Goal: Find specific page/section: Find specific page/section

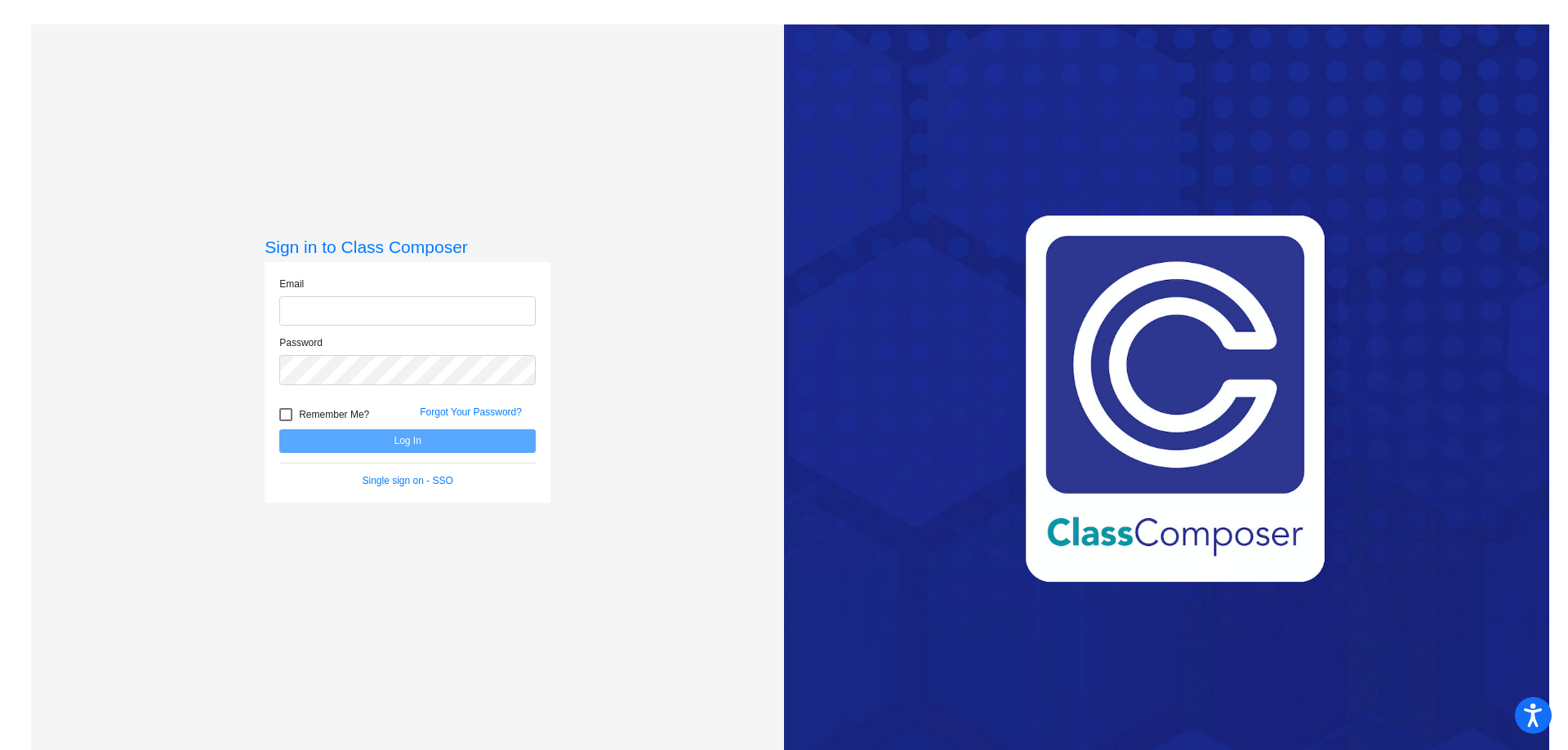
type input "[EMAIL_ADDRESS][PERSON_NAME][DOMAIN_NAME]"
click at [446, 441] on button "Log In" at bounding box center [407, 441] width 256 height 24
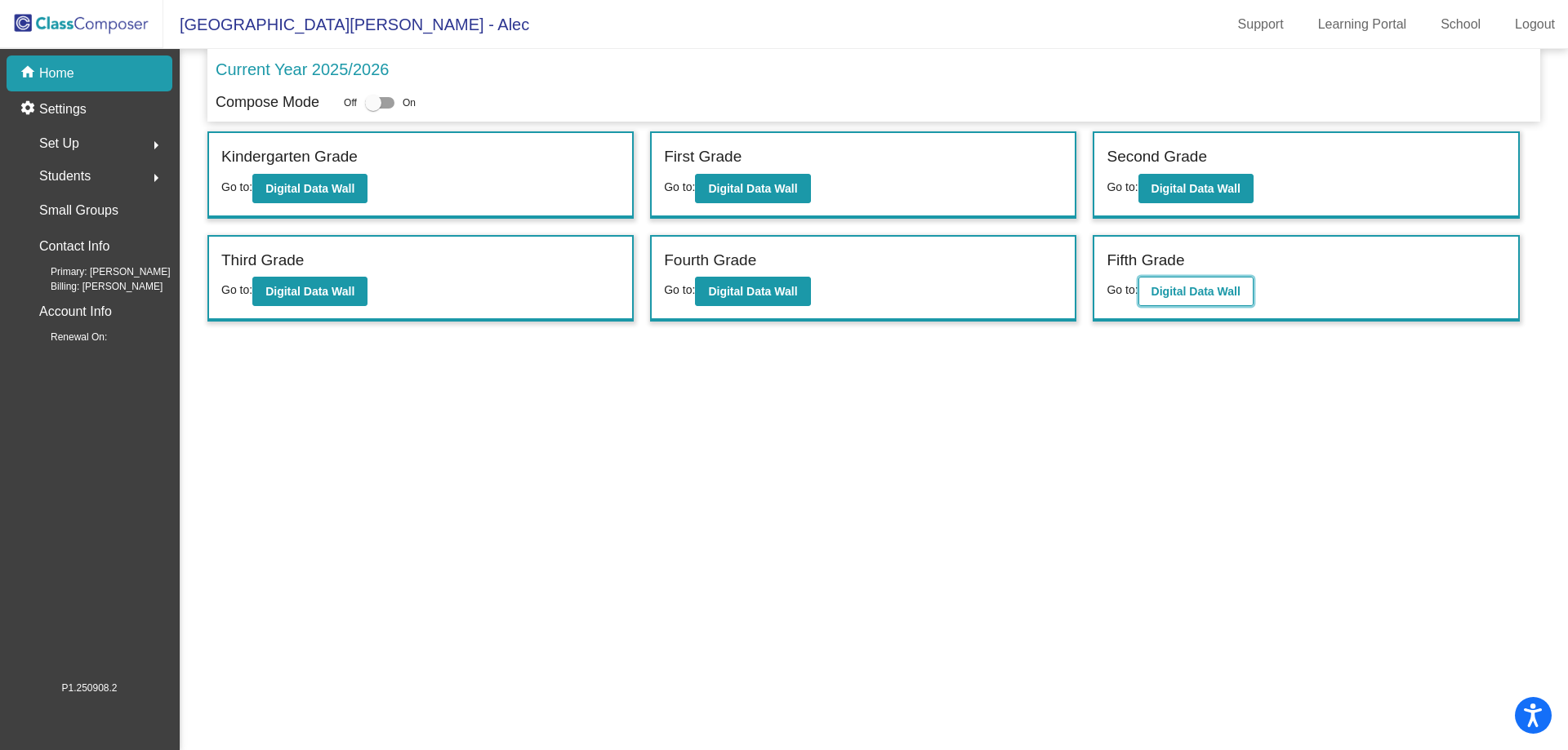
click at [1202, 292] on b "Digital Data Wall" at bounding box center [1195, 291] width 89 height 13
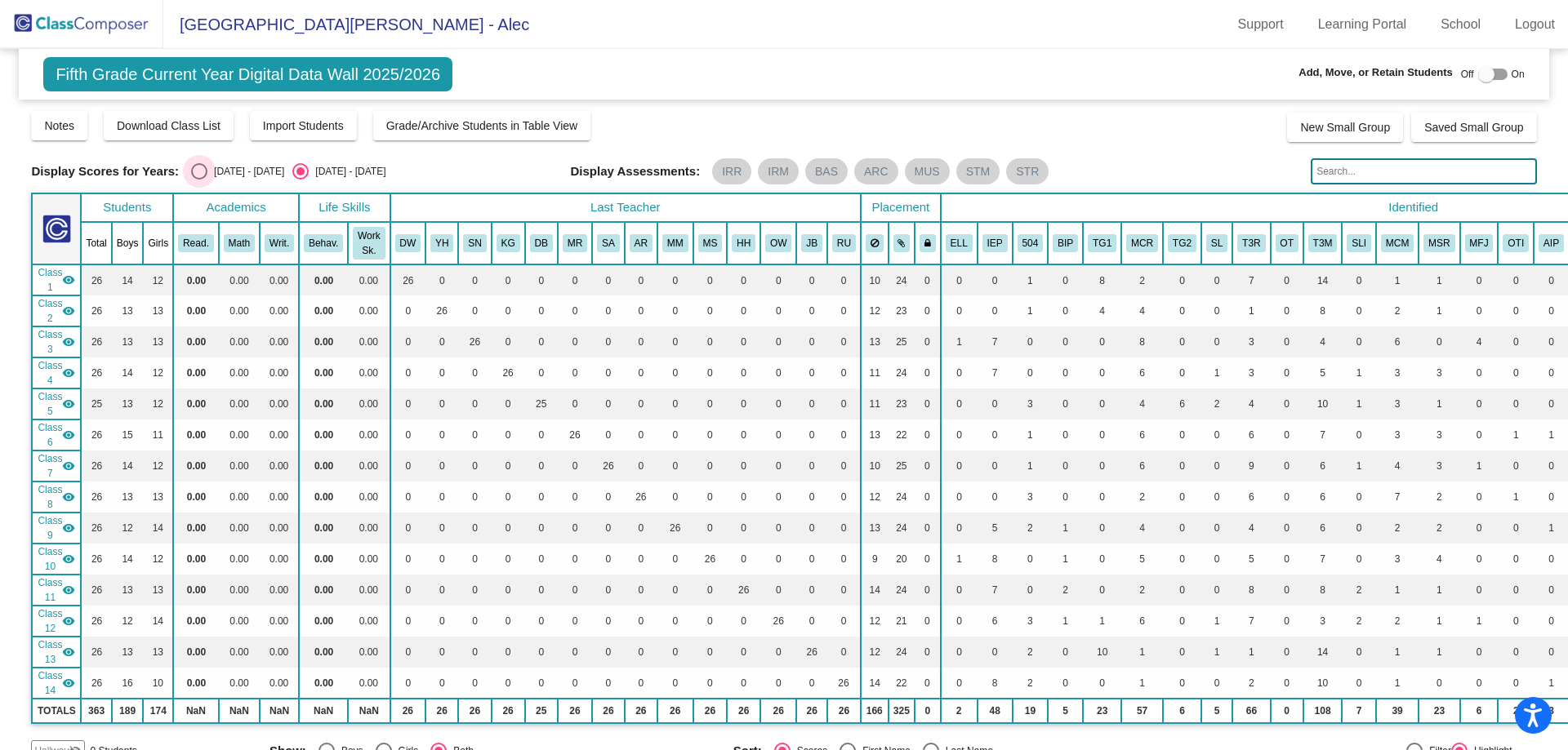
click at [210, 165] on div "[DATE] - [DATE]" at bounding box center [245, 171] width 76 height 14
click at [200, 180] on input "[DATE] - [DATE]" at bounding box center [199, 180] width 1 height 1
radio input "true"
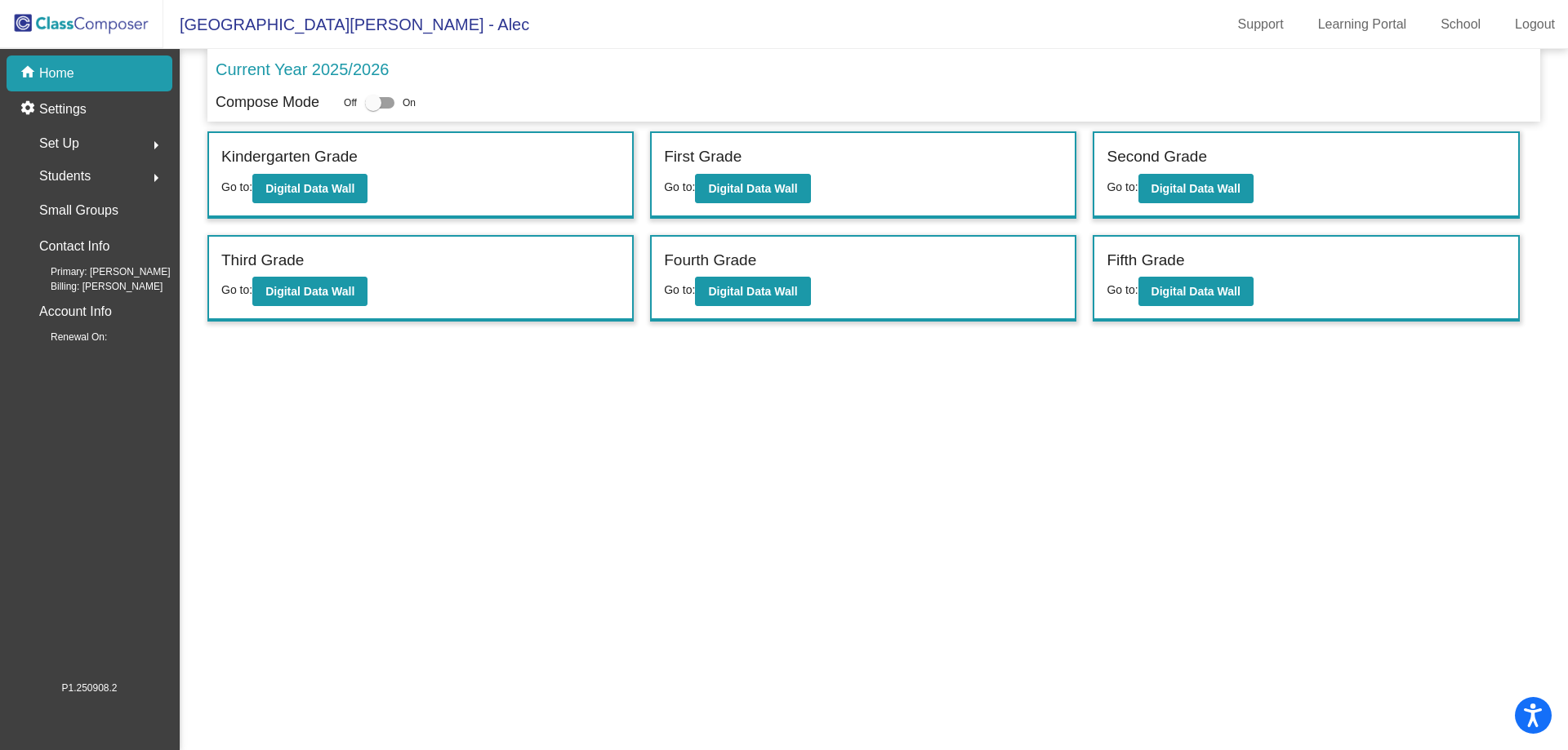
click at [91, 165] on span "Students" at bounding box center [65, 176] width 52 height 23
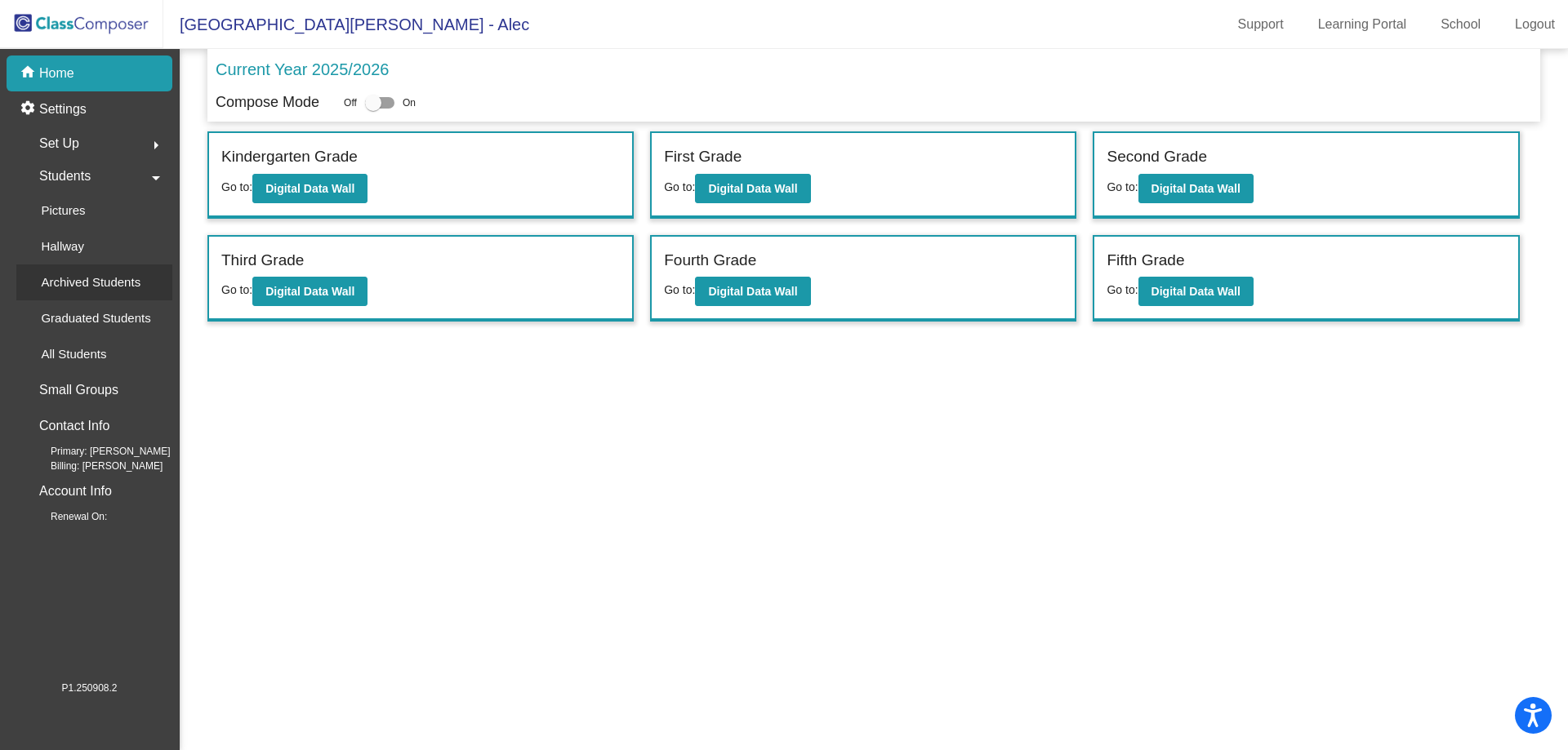
click at [126, 286] on p "Archived Students" at bounding box center [90, 282] width 99 height 20
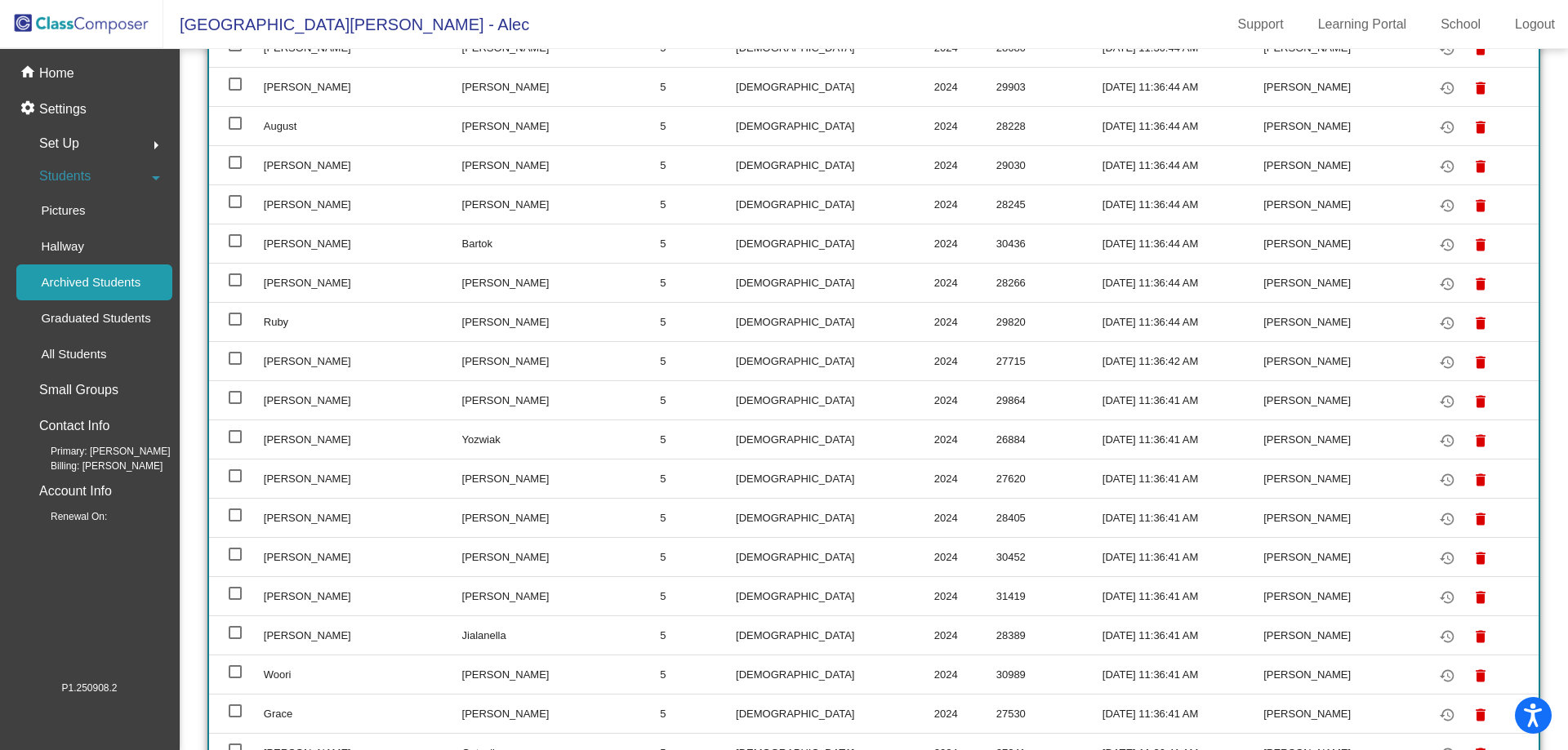
scroll to position [2578, 0]
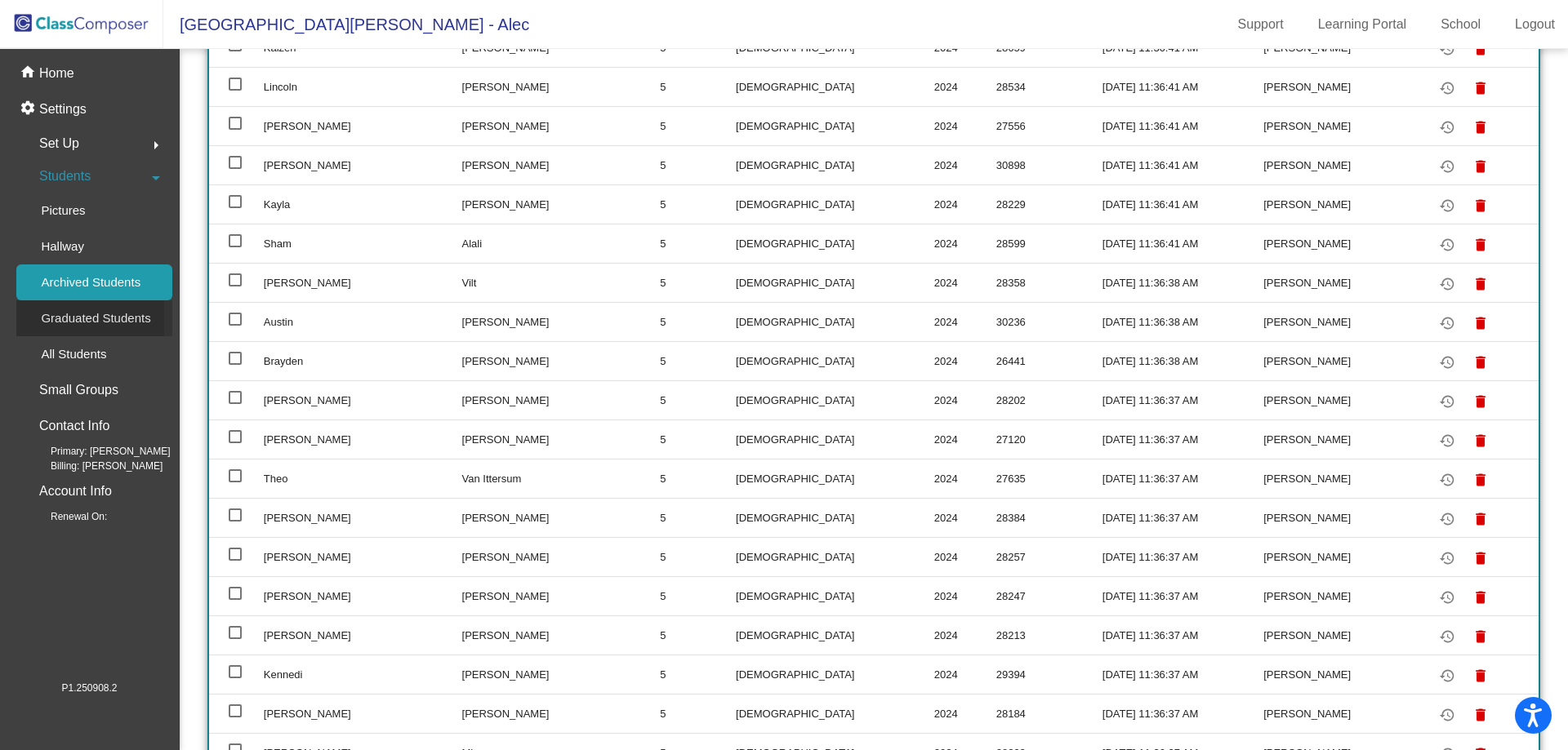
click at [107, 321] on p "Graduated Students" at bounding box center [95, 318] width 110 height 20
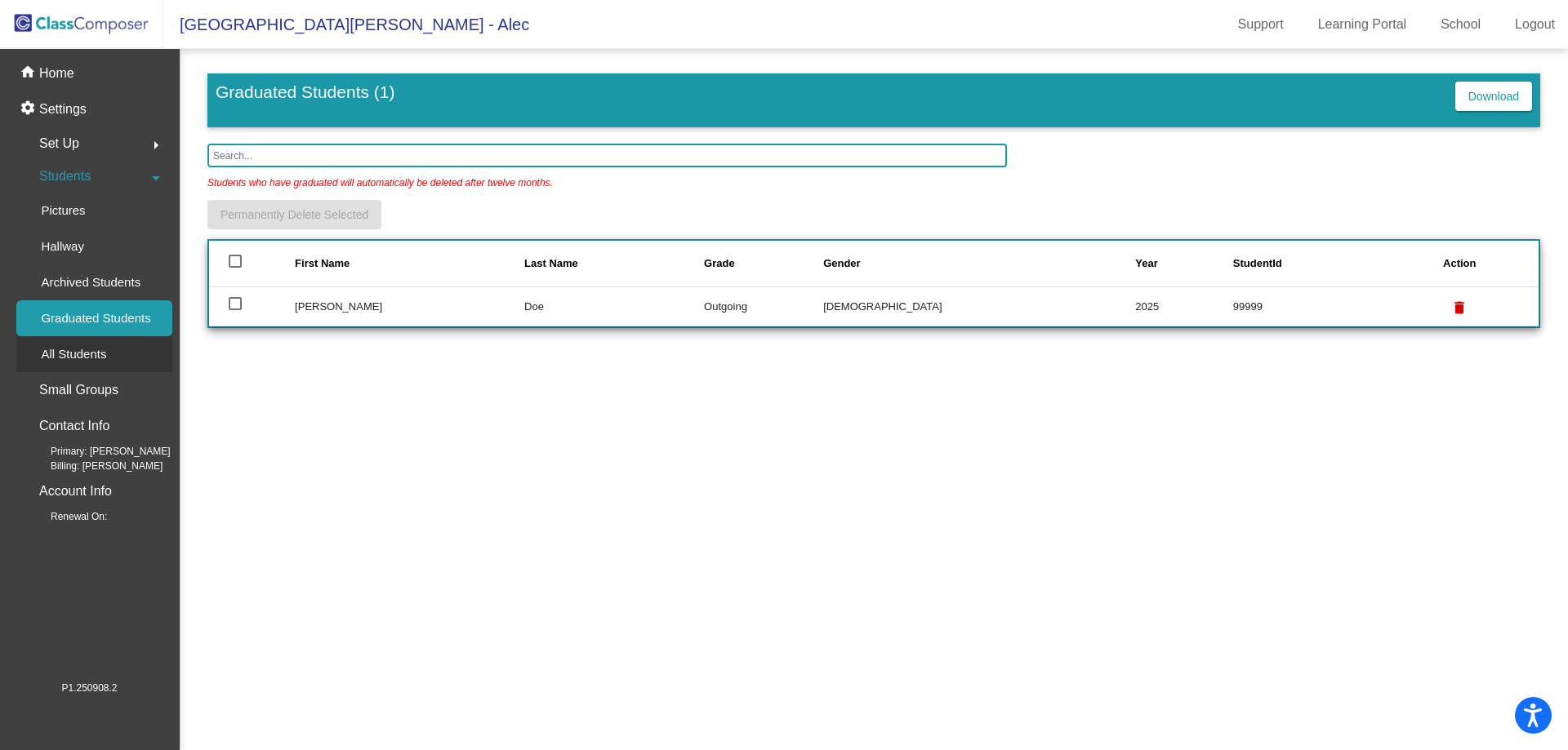
click at [95, 350] on p "All Students" at bounding box center [73, 354] width 65 height 20
